Goal: Transaction & Acquisition: Purchase product/service

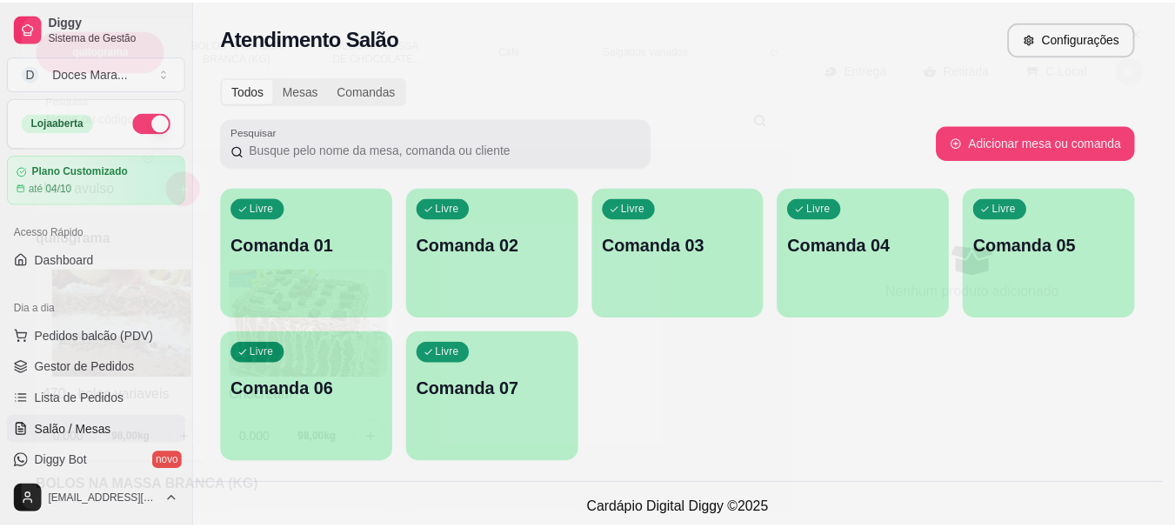
scroll to position [261, 0]
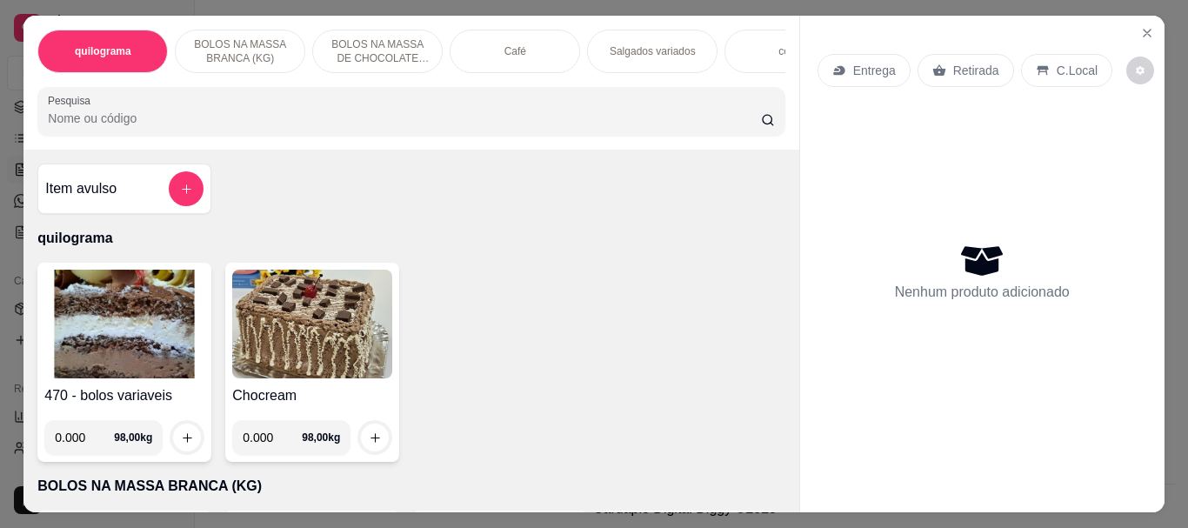
select select "ALL"
select select "0"
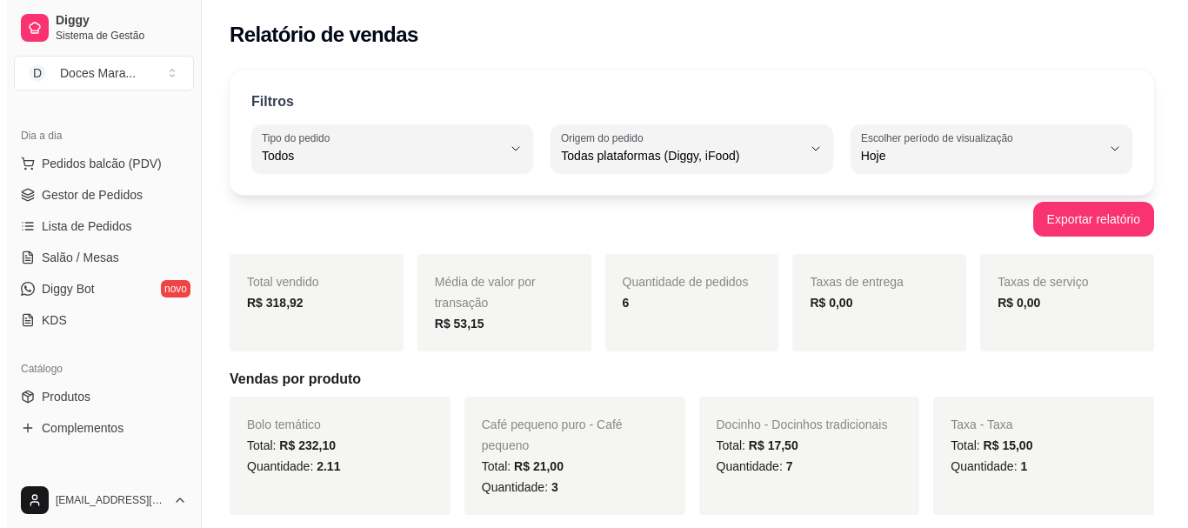
scroll to position [87, 0]
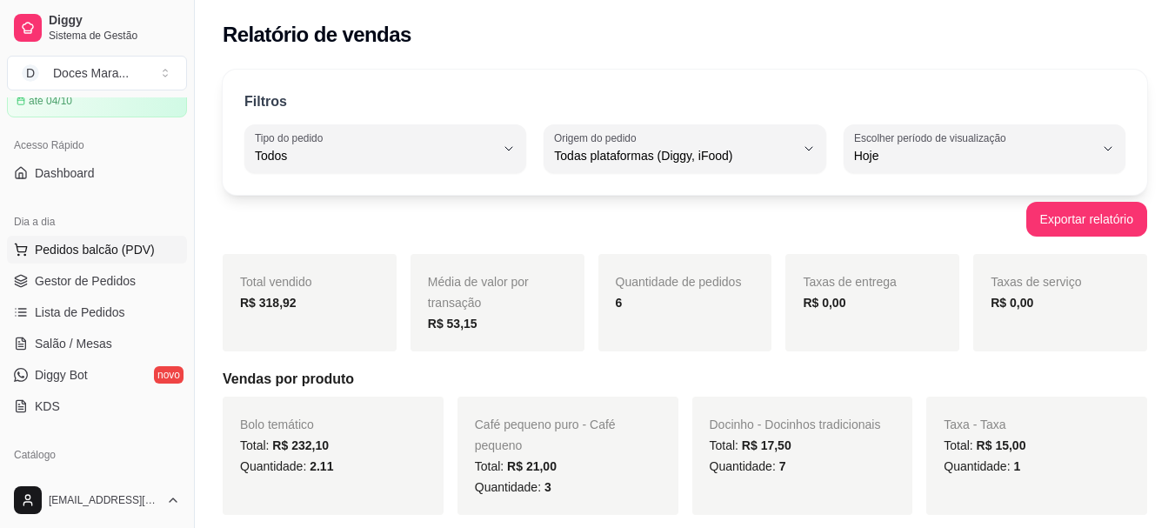
click at [92, 249] on span "Pedidos balcão (PDV)" at bounding box center [95, 249] width 120 height 17
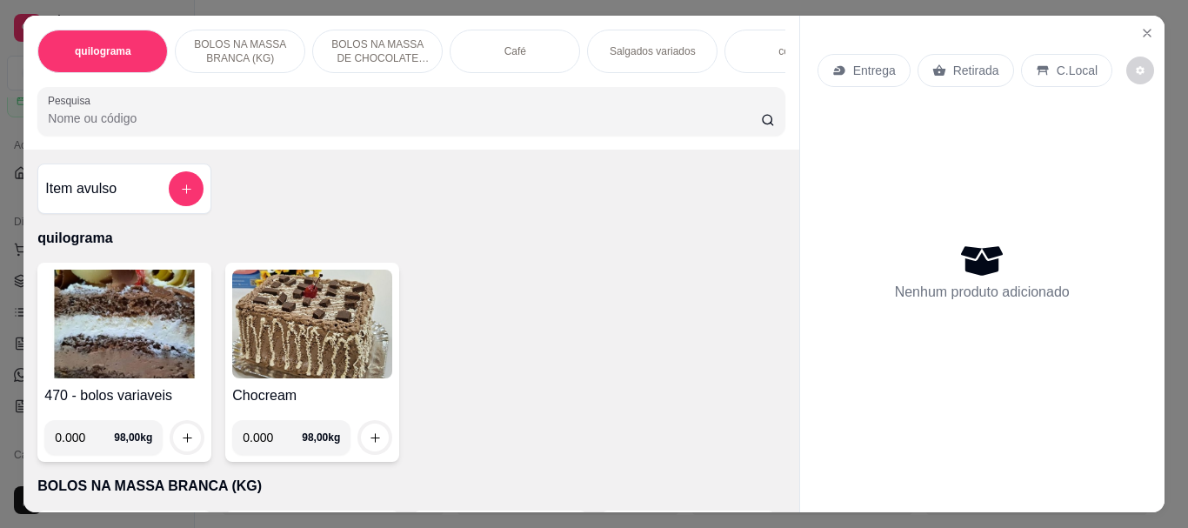
click at [472, 40] on div "Café" at bounding box center [515, 51] width 130 height 43
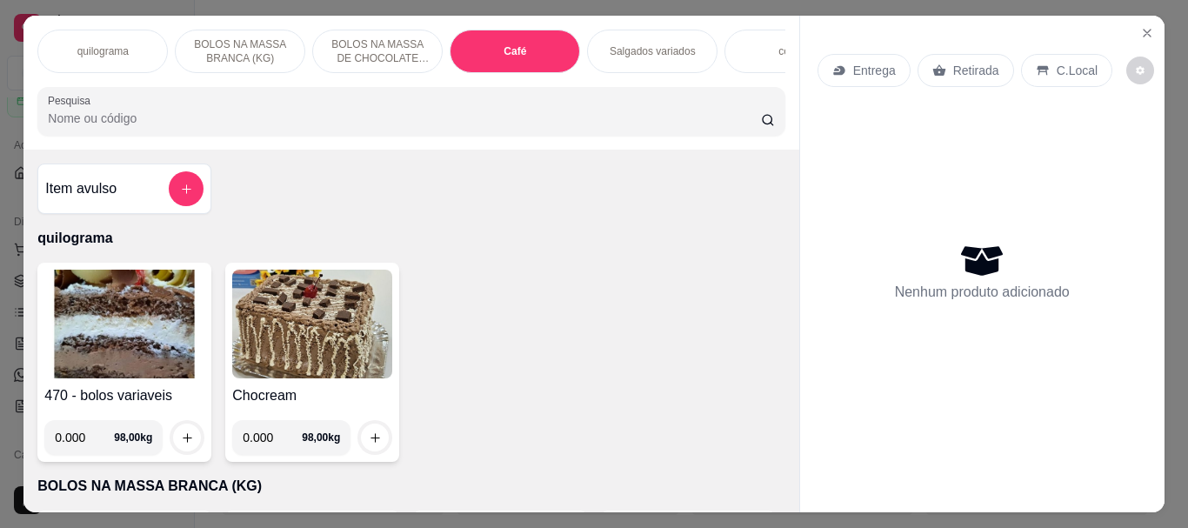
scroll to position [46, 0]
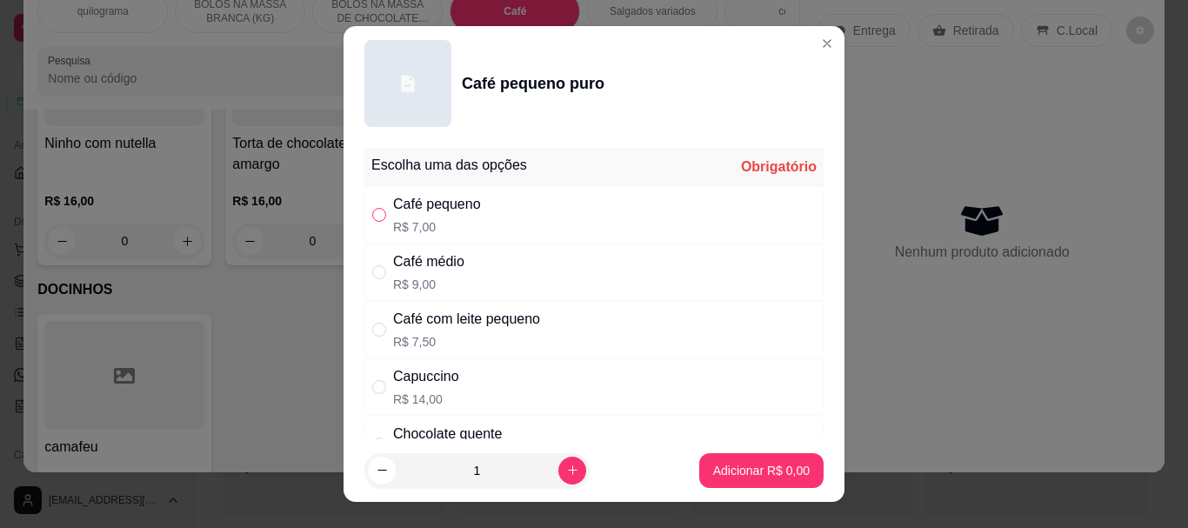
click at [372, 214] on input "" at bounding box center [379, 215] width 14 height 14
radio input "true"
click at [714, 477] on p "Adicionar R$ 7,00" at bounding box center [761, 470] width 94 height 17
type input "1"
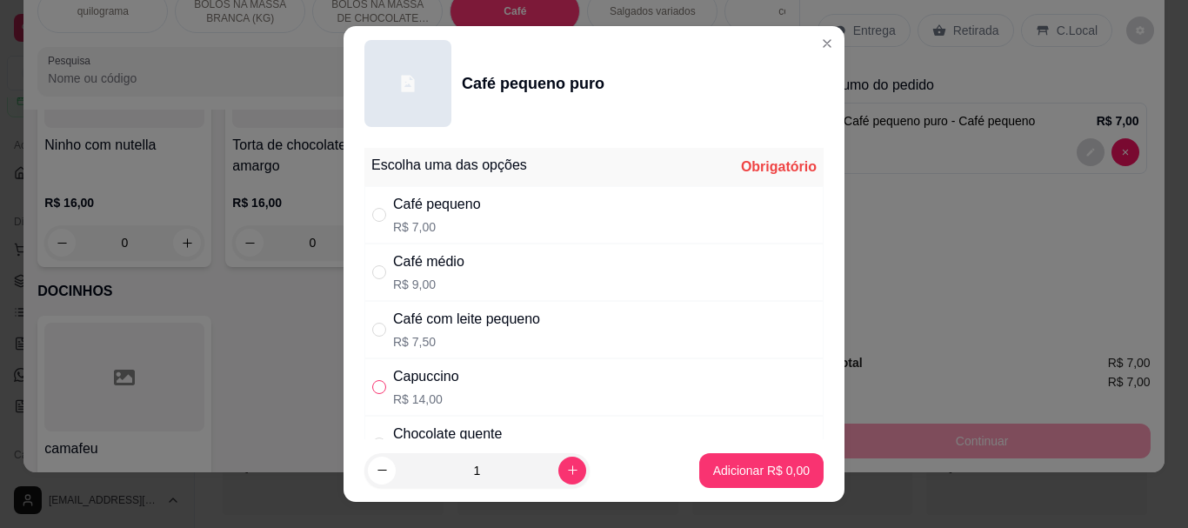
click at [377, 387] on input "" at bounding box center [379, 387] width 14 height 14
radio input "true"
click at [732, 485] on button "Adicionar R$ 14,00" at bounding box center [757, 470] width 131 height 35
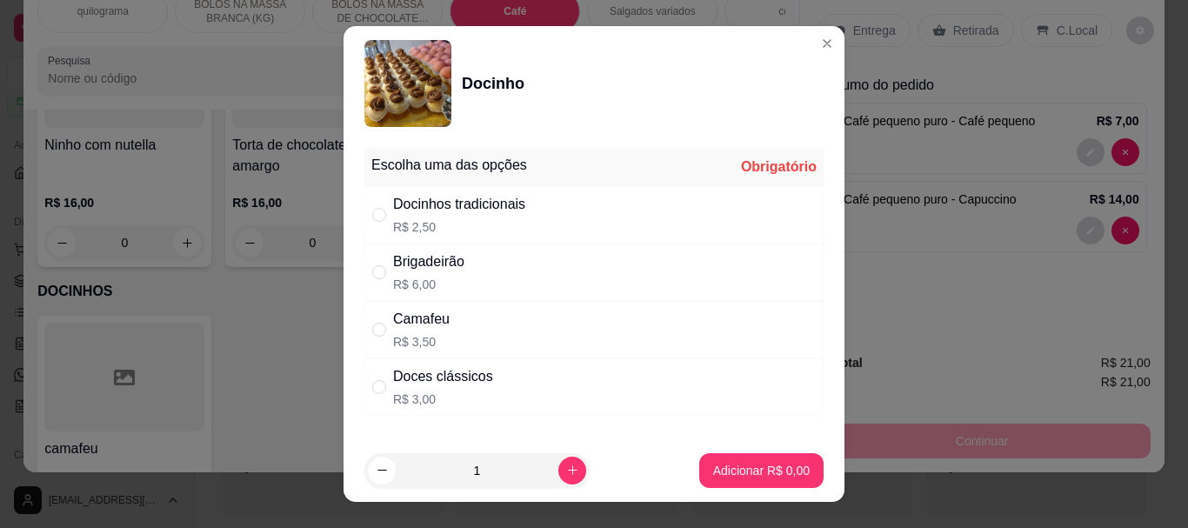
drag, startPoint x: 377, startPoint y: 214, endPoint x: 471, endPoint y: 297, distance: 125.0
click at [381, 218] on div "" at bounding box center [382, 214] width 21 height 19
radio input "true"
click at [729, 464] on p "Adicionar R$ 2,50" at bounding box center [761, 470] width 94 height 17
type input "1"
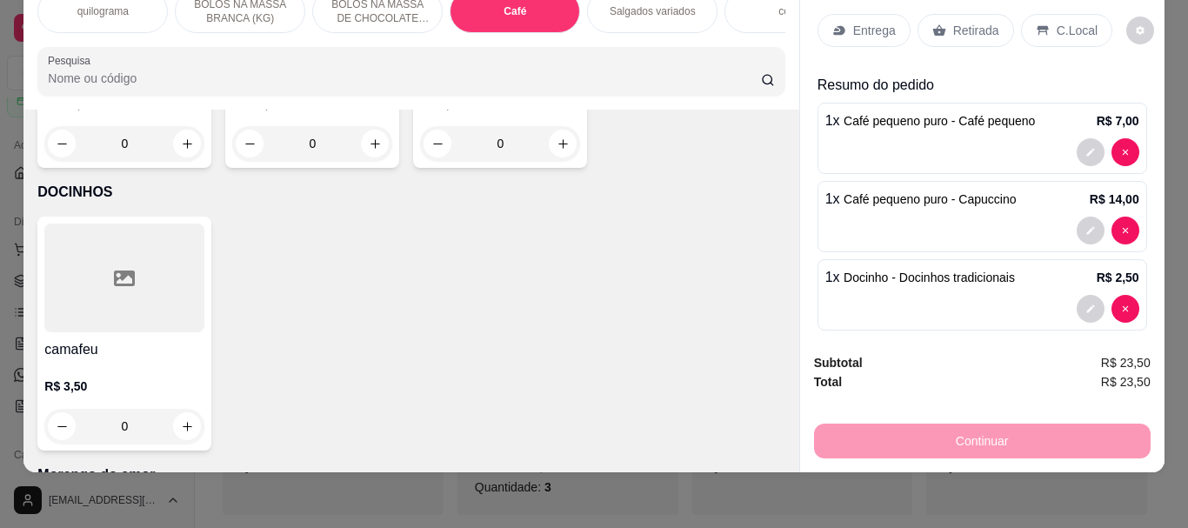
scroll to position [6161, 0]
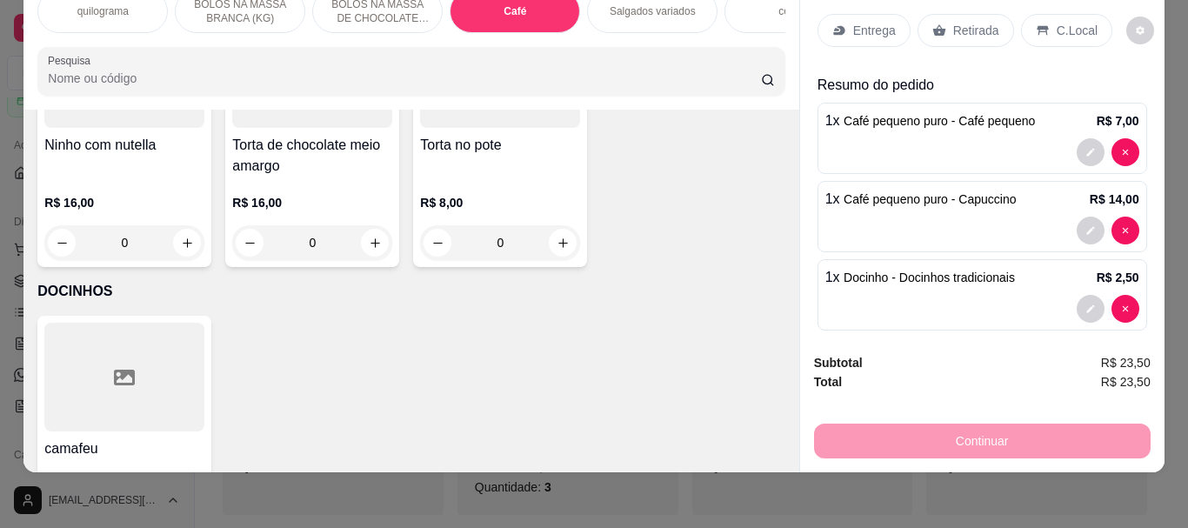
click at [152, 78] on input "Pesquisa" at bounding box center [404, 78] width 713 height 17
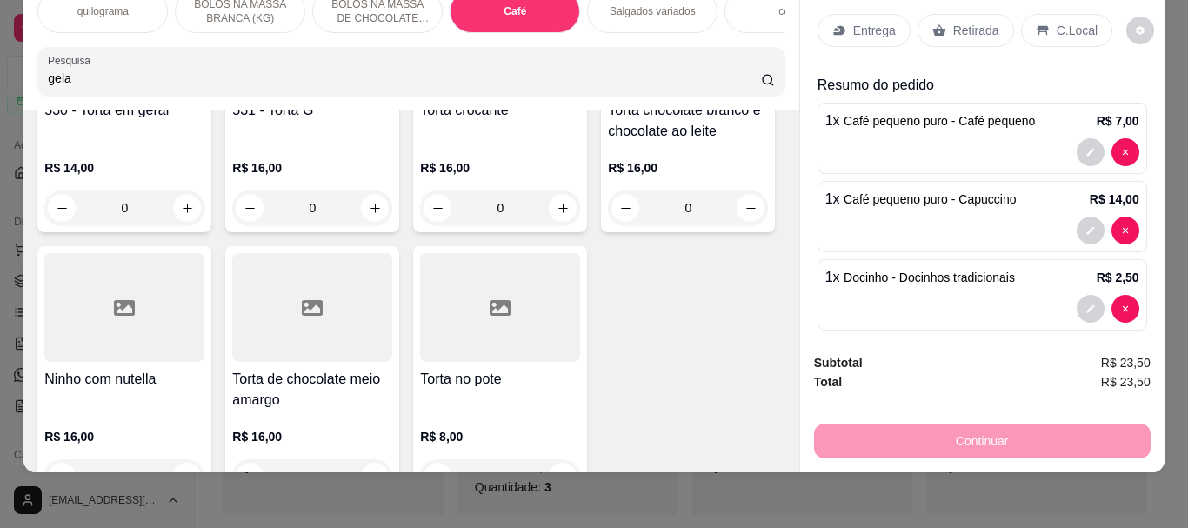
scroll to position [6733, 0]
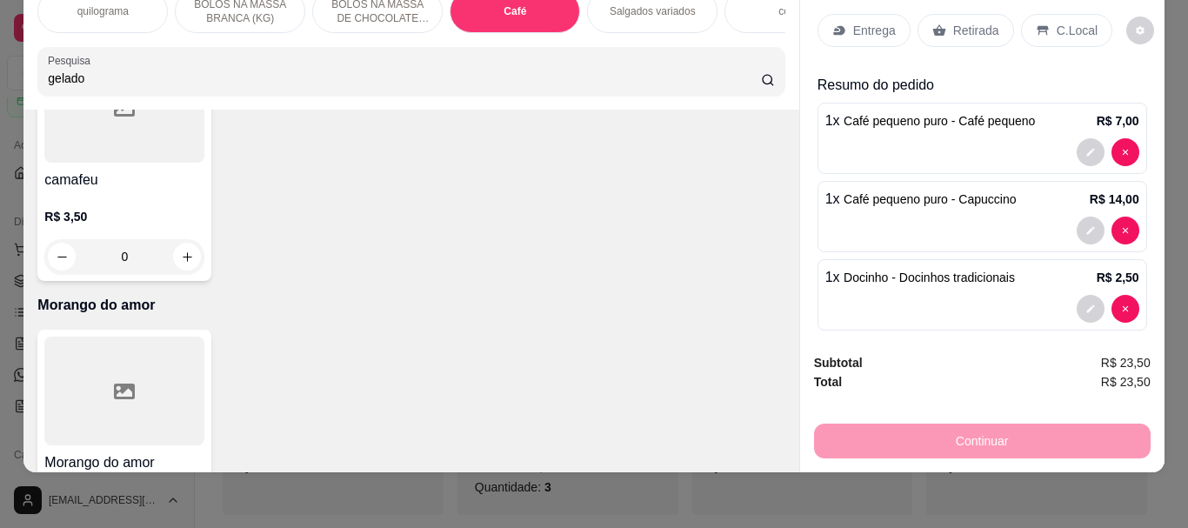
type input "gelado"
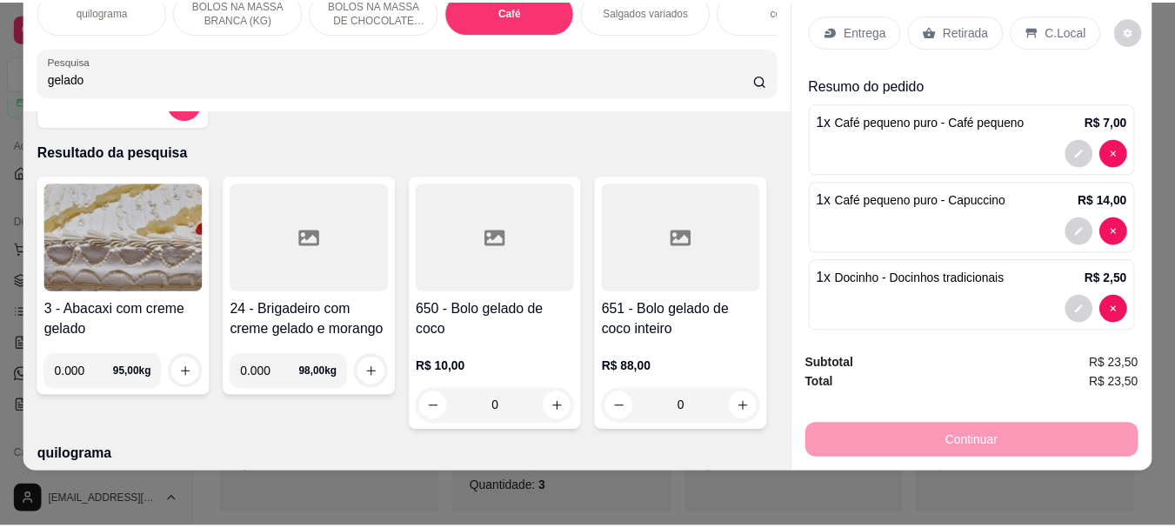
scroll to position [0, 0]
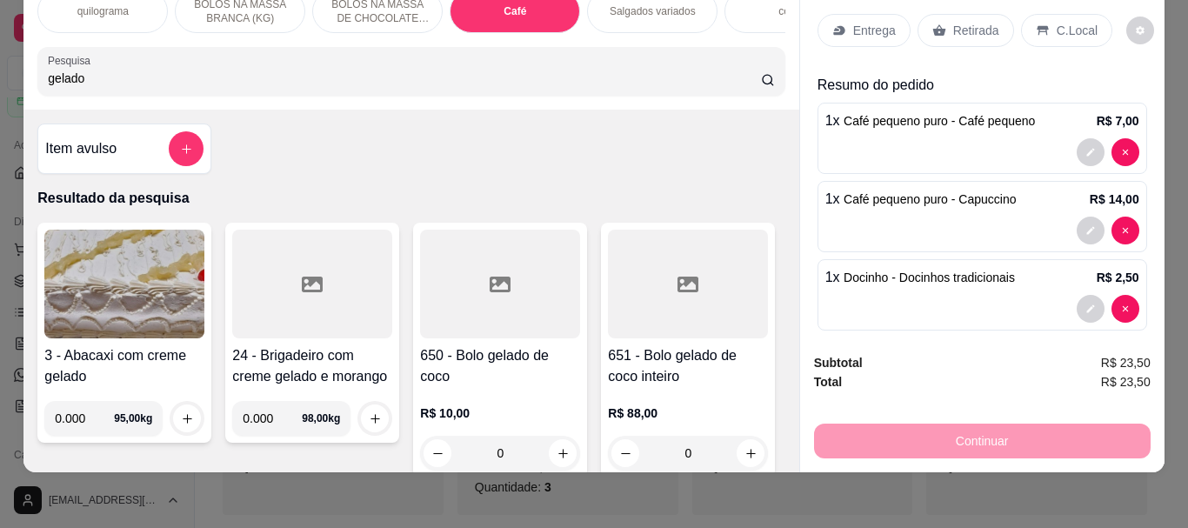
click at [546, 283] on div at bounding box center [500, 284] width 160 height 109
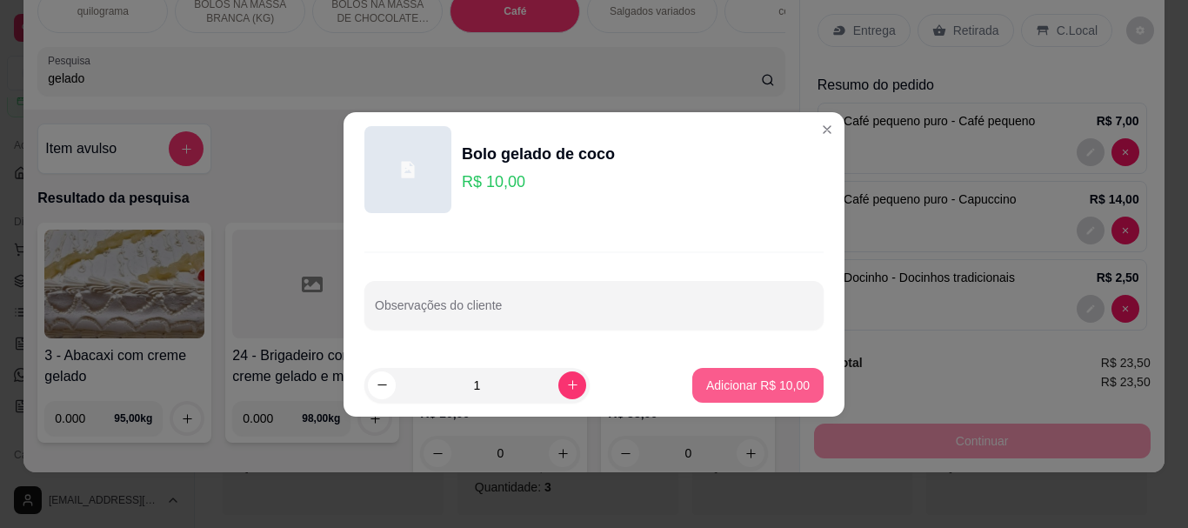
click at [771, 385] on p "Adicionar R$ 10,00" at bounding box center [757, 385] width 103 height 17
type input "1"
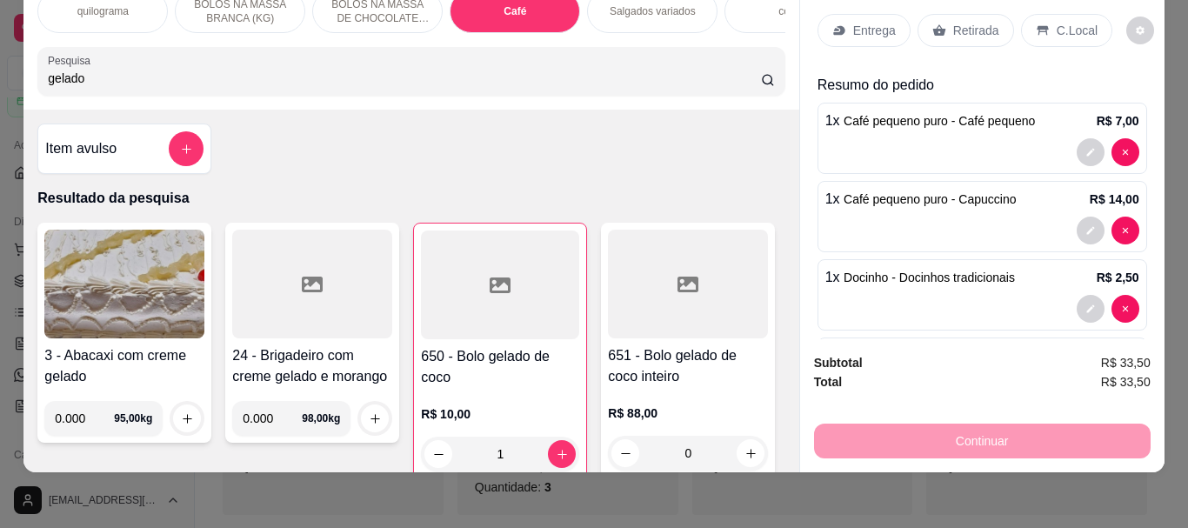
click at [963, 22] on p "Retirada" at bounding box center [976, 30] width 46 height 17
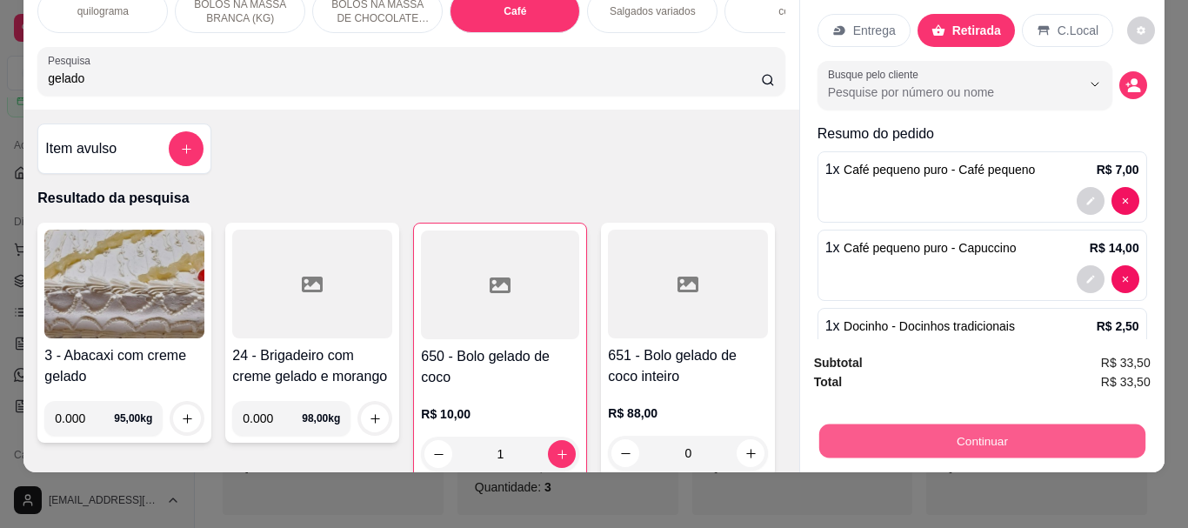
click at [969, 424] on button "Continuar" at bounding box center [981, 441] width 326 height 34
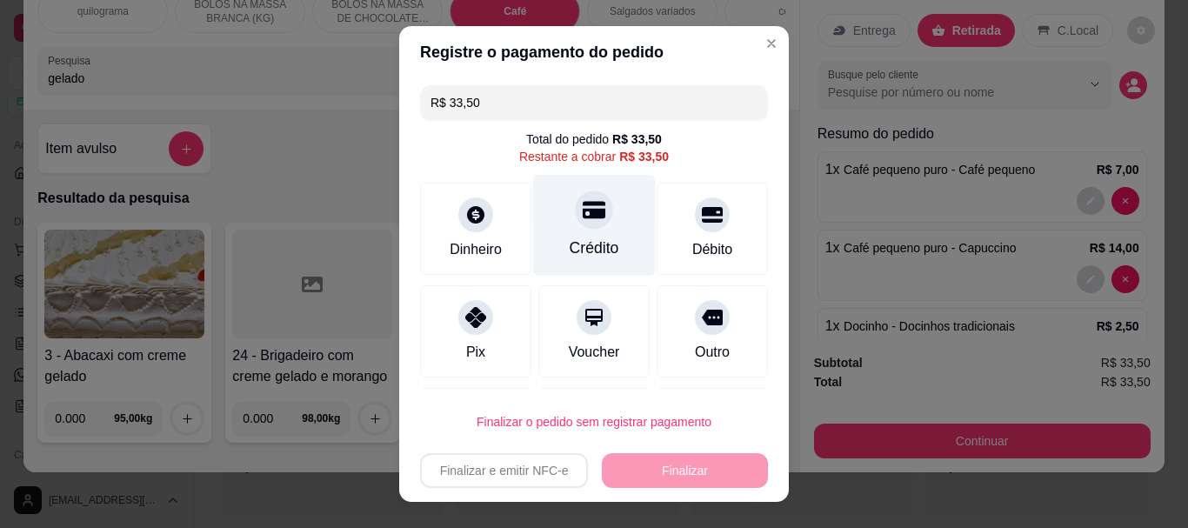
click at [581, 231] on div "Crédito" at bounding box center [594, 226] width 123 height 102
type input "R$ 0,00"
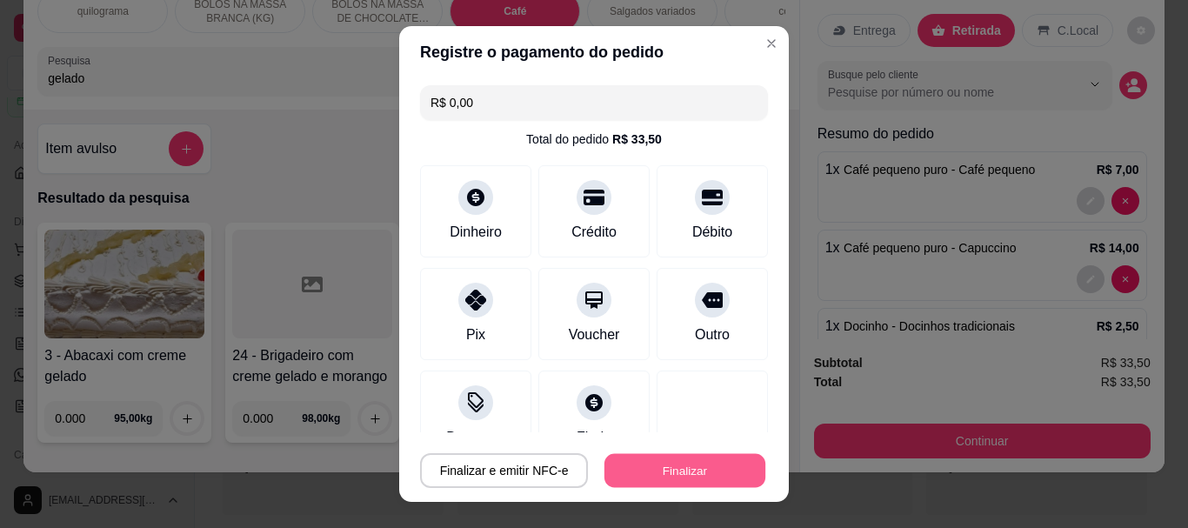
click at [647, 474] on button "Finalizar" at bounding box center [684, 470] width 161 height 34
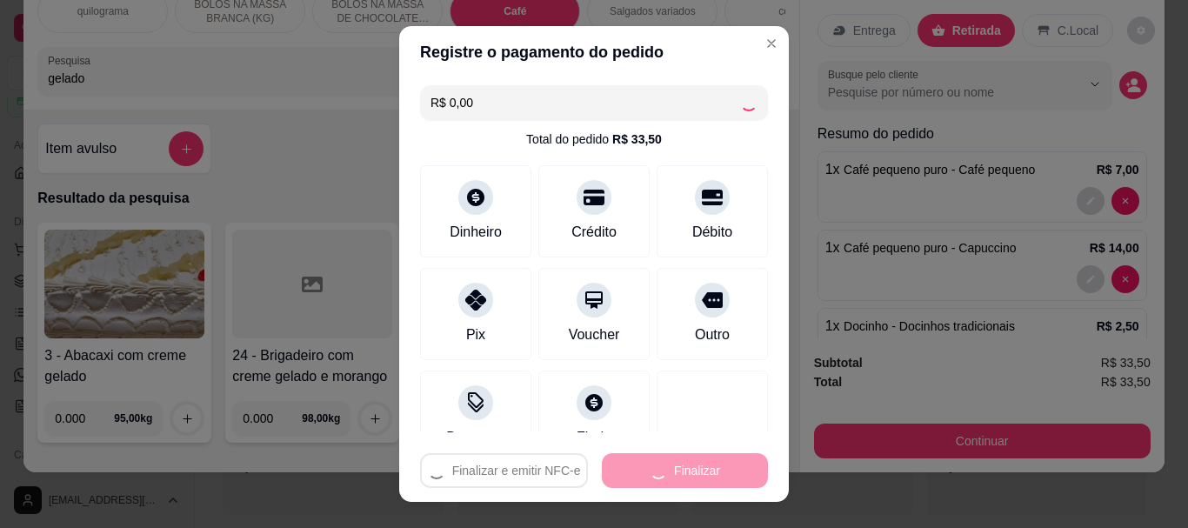
type input "0"
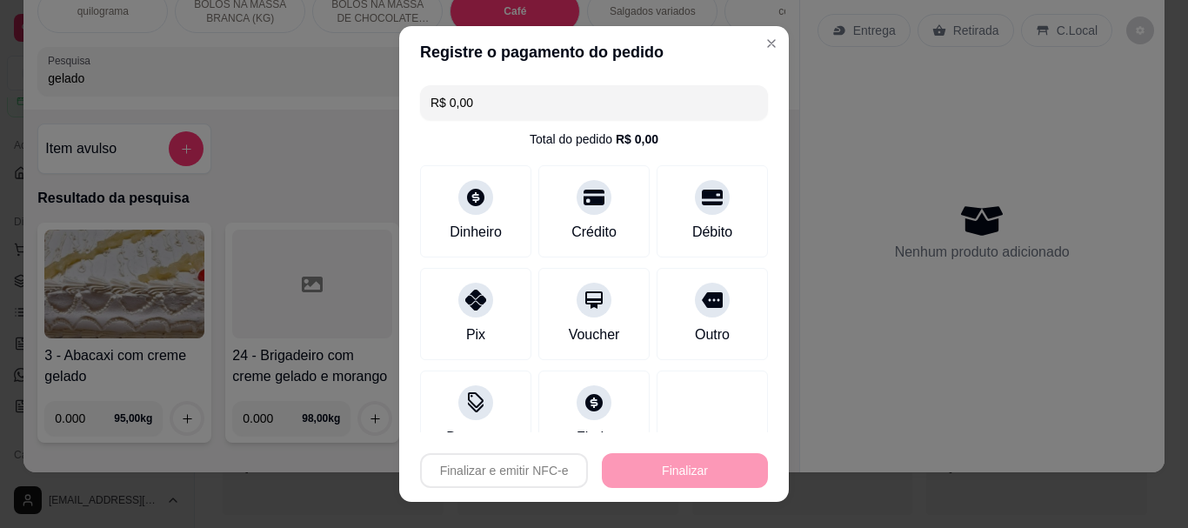
type input "-R$ 33,50"
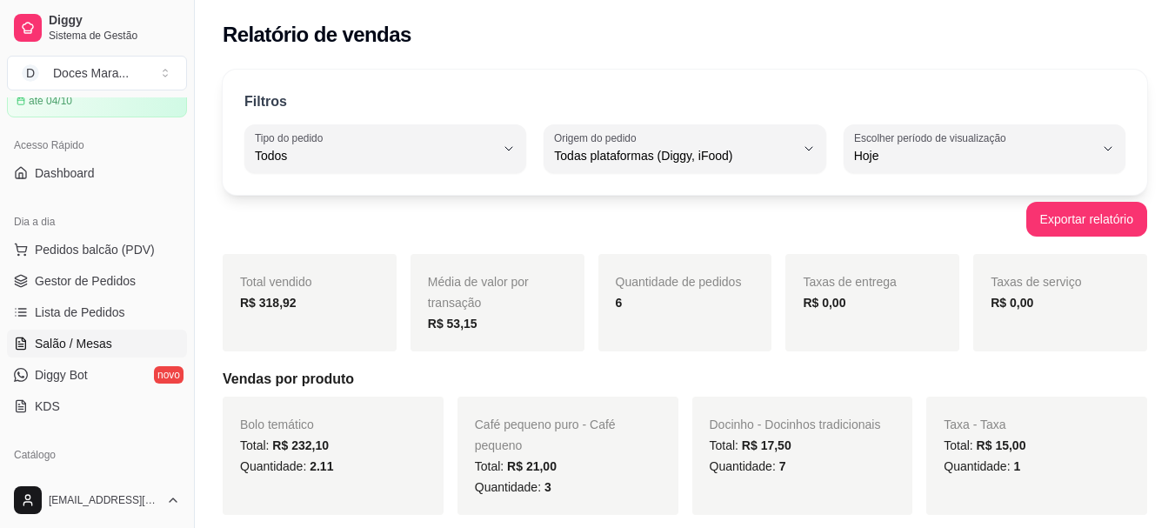
click at [86, 340] on span "Salão / Mesas" at bounding box center [73, 343] width 77 height 17
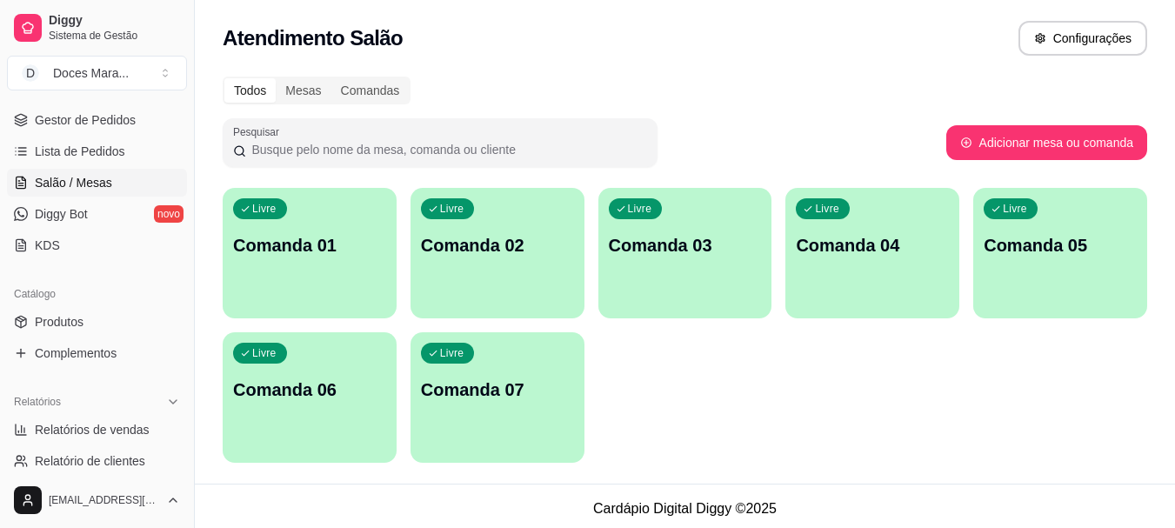
scroll to position [261, 0]
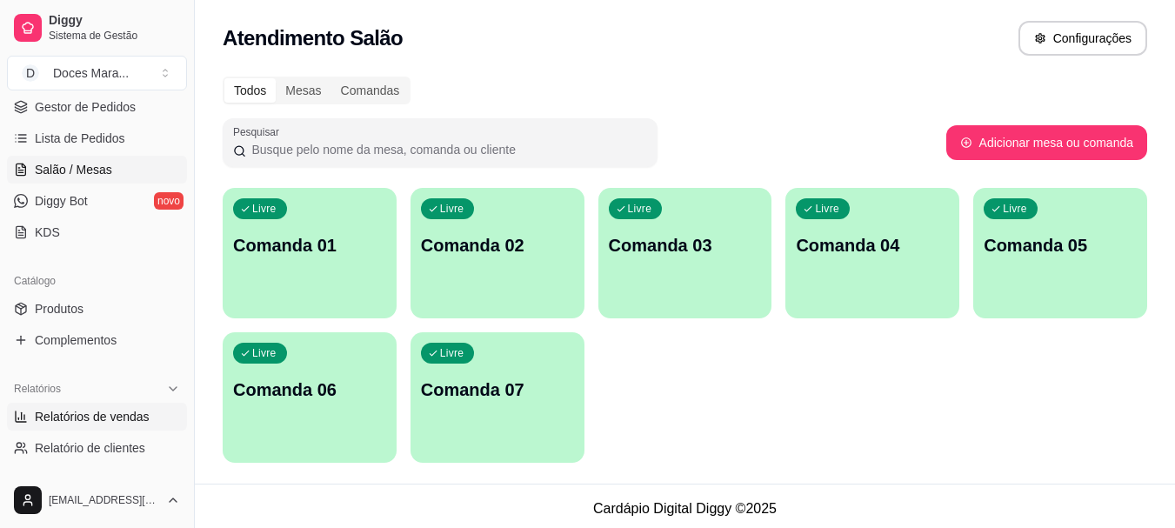
click at [87, 413] on span "Relatórios de vendas" at bounding box center [92, 416] width 115 height 17
select select "ALL"
select select "0"
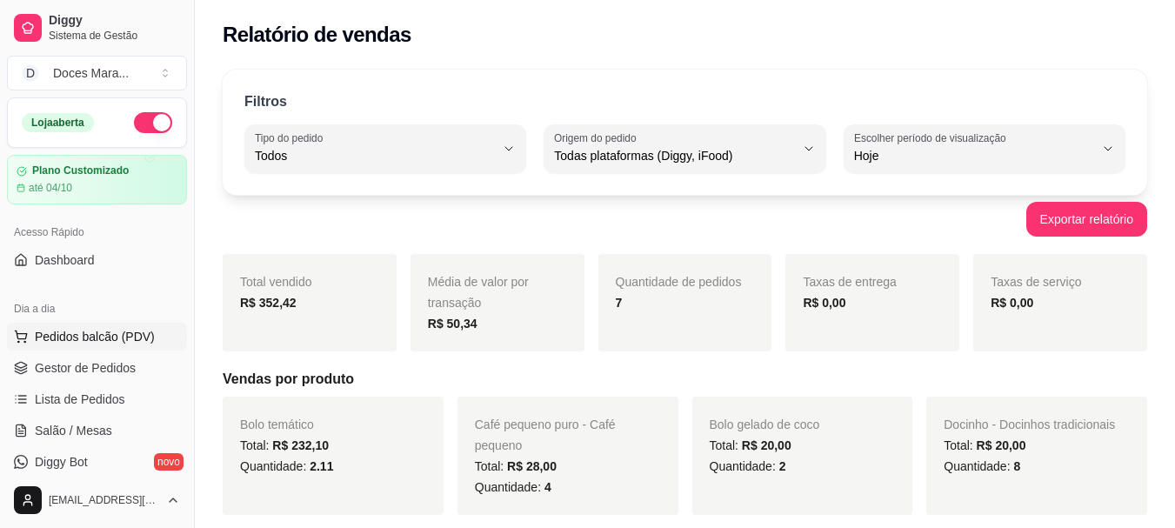
click at [90, 334] on span "Pedidos balcão (PDV)" at bounding box center [95, 336] width 120 height 17
